Goal: Information Seeking & Learning: Learn about a topic

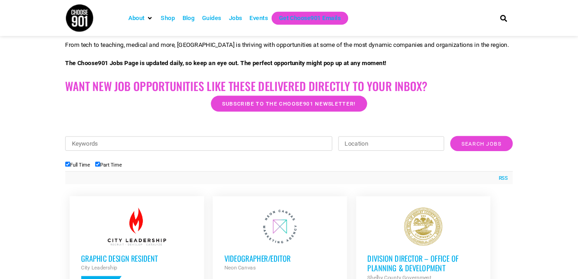
scroll to position [328, 0]
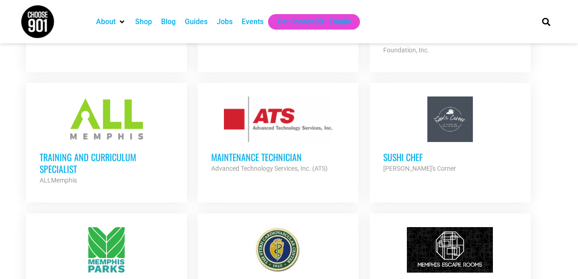
scroll to position [631, 0]
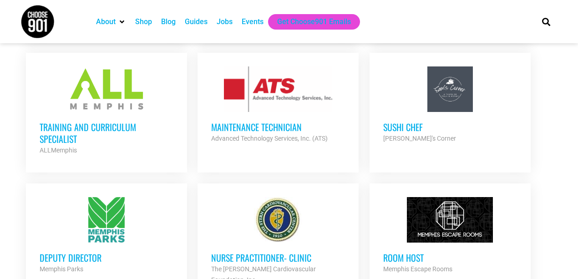
click at [268, 121] on h3 "Maintenance Technician" at bounding box center [278, 127] width 134 height 12
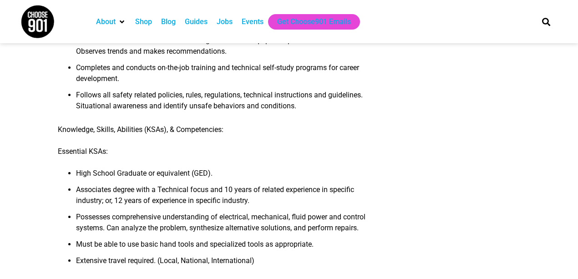
scroll to position [182, 0]
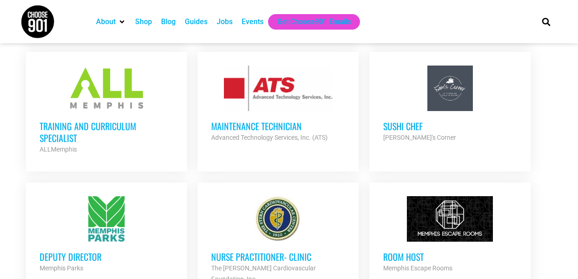
click at [76, 120] on h3 "Training and Curriculum Specialist" at bounding box center [107, 132] width 134 height 24
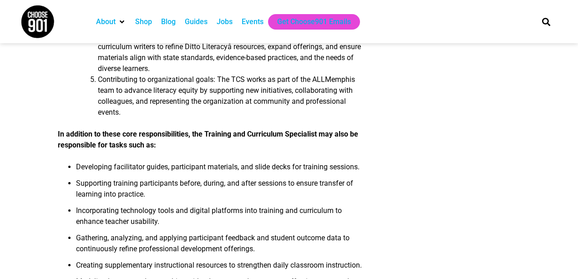
scroll to position [303, 0]
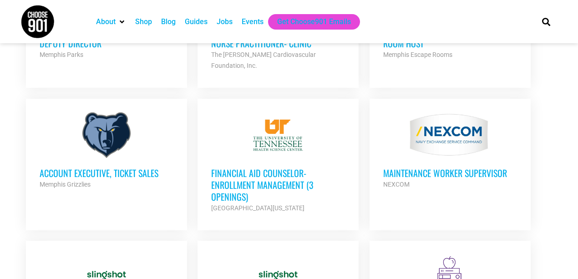
scroll to position [876, 0]
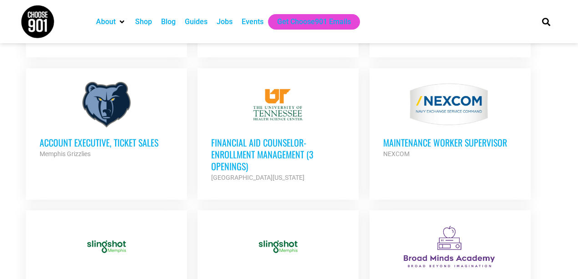
click at [453, 137] on h3 "MAINTENANCE WORKER SUPERVISOR" at bounding box center [450, 143] width 134 height 12
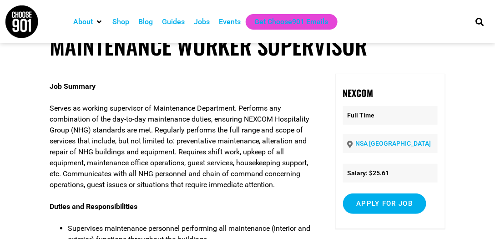
scroll to position [52, 0]
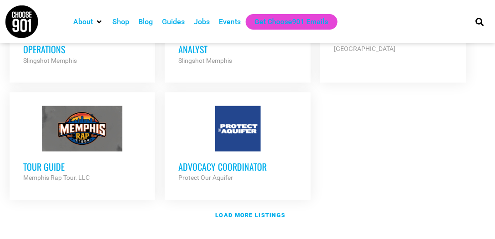
scroll to position [1155, 0]
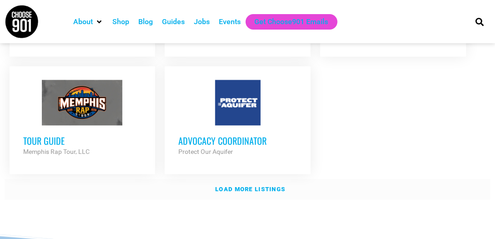
click at [251, 186] on strong "Load more listings" at bounding box center [250, 189] width 70 height 7
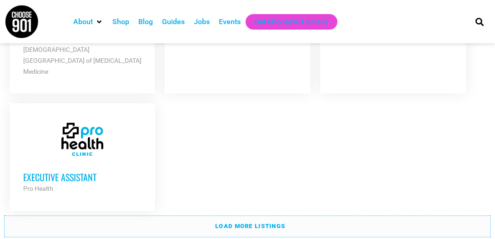
scroll to position [2144, 0]
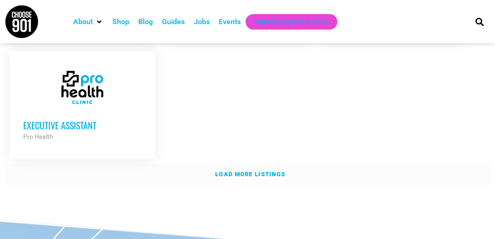
click at [241, 171] on strong "Load more listings" at bounding box center [250, 174] width 70 height 7
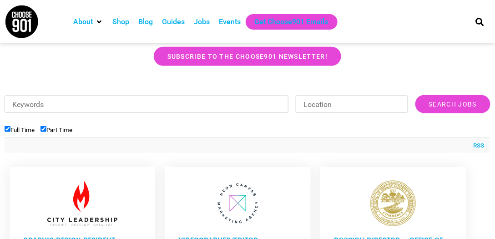
scroll to position [183, 0]
